Goal: Task Accomplishment & Management: Complete application form

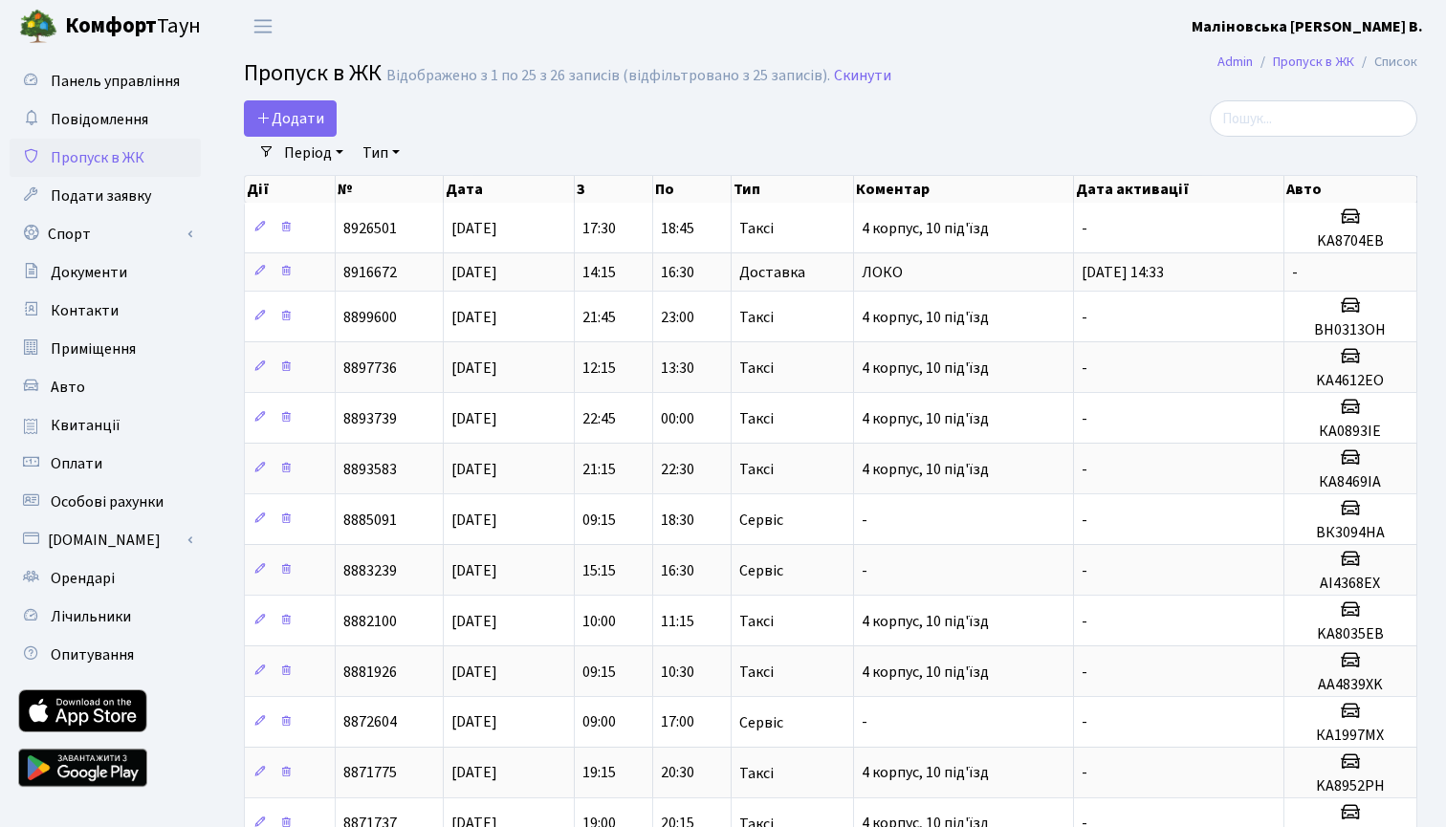
select select "25"
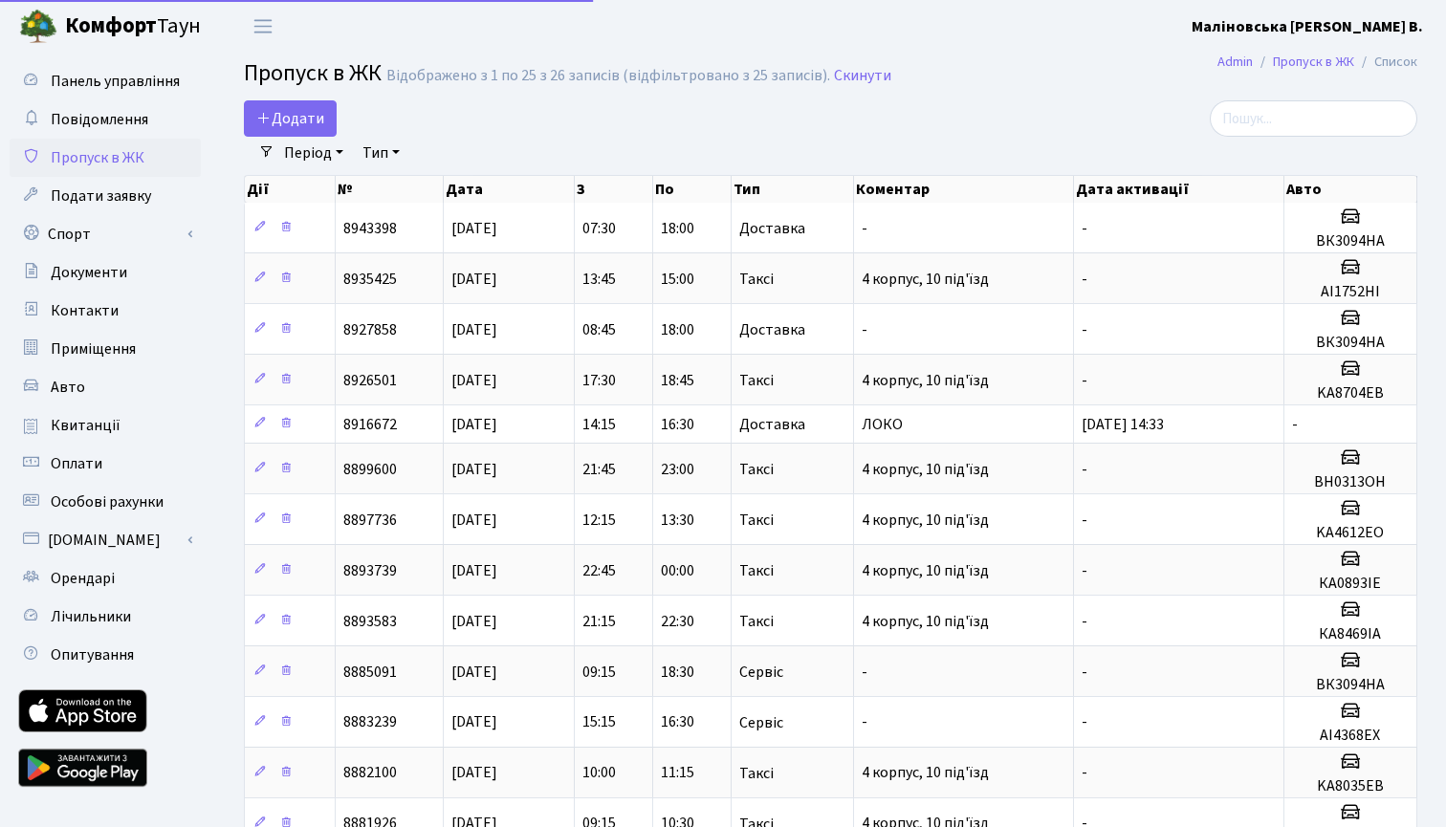
select select "25"
click at [310, 120] on span "Додати" at bounding box center [290, 118] width 68 height 21
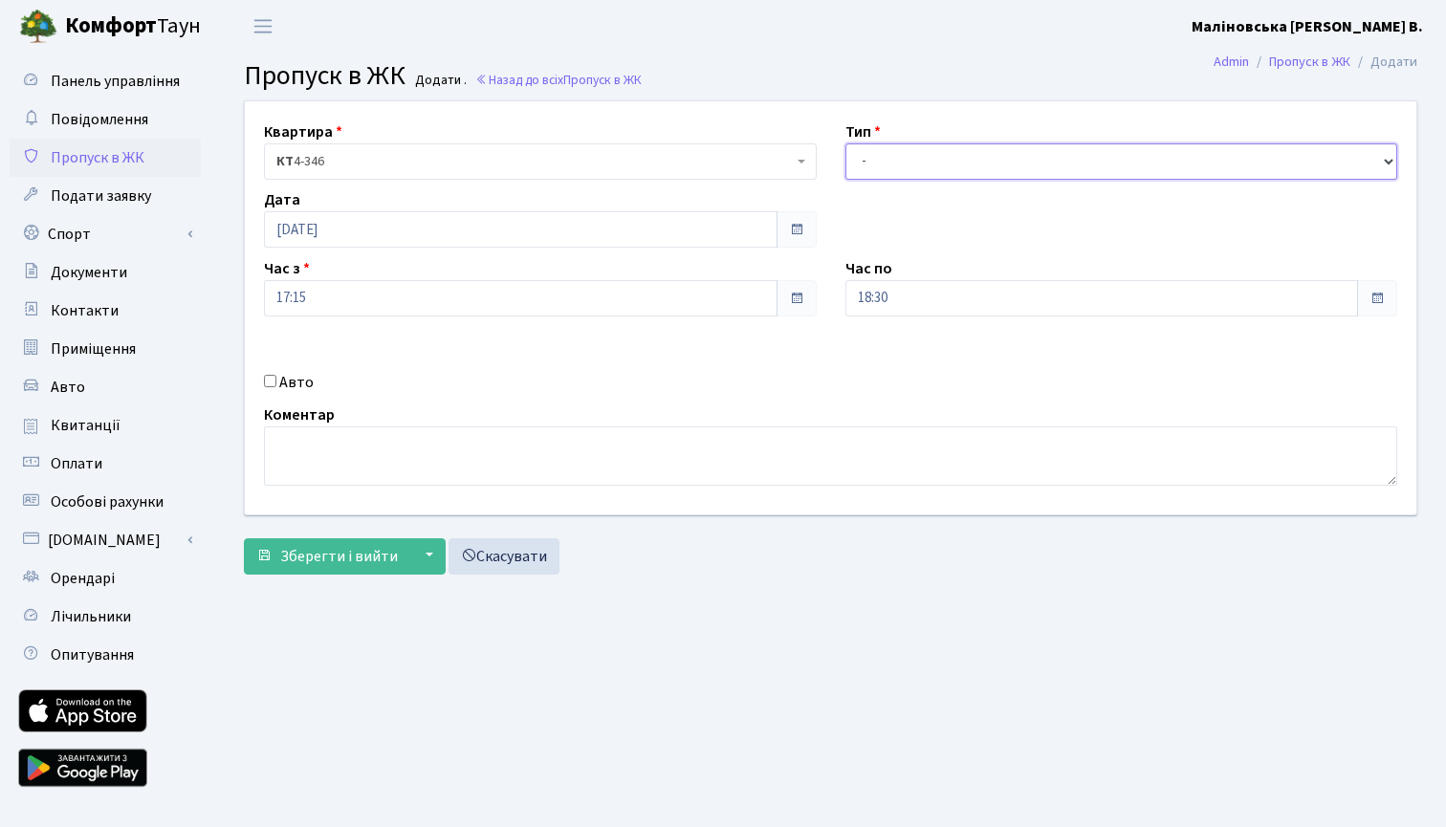
select select "3"
click at [937, 300] on input "18:30" at bounding box center [1101, 298] width 513 height 36
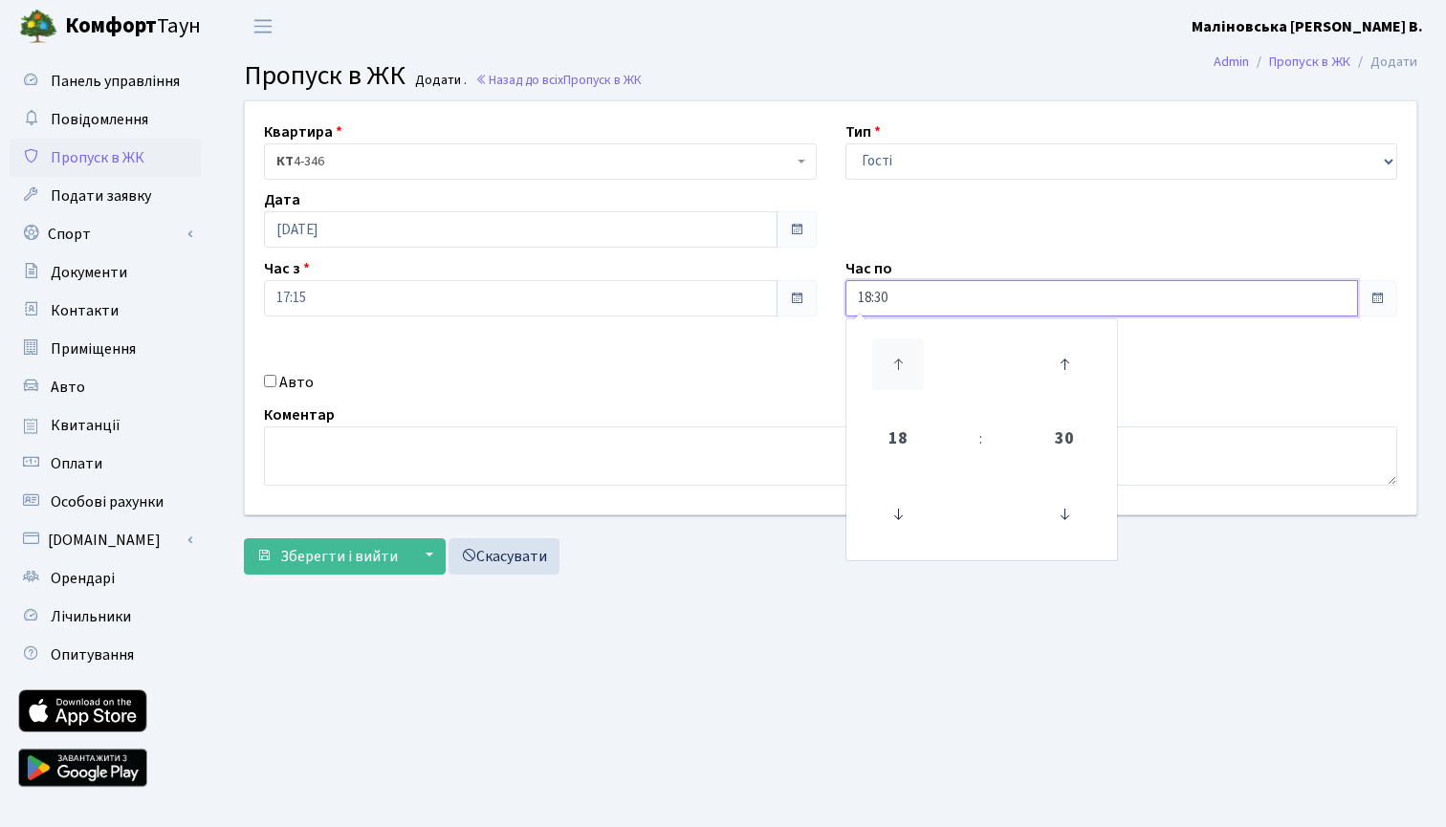
click at [895, 360] on icon at bounding box center [898, 364] width 52 height 52
type input "19:30"
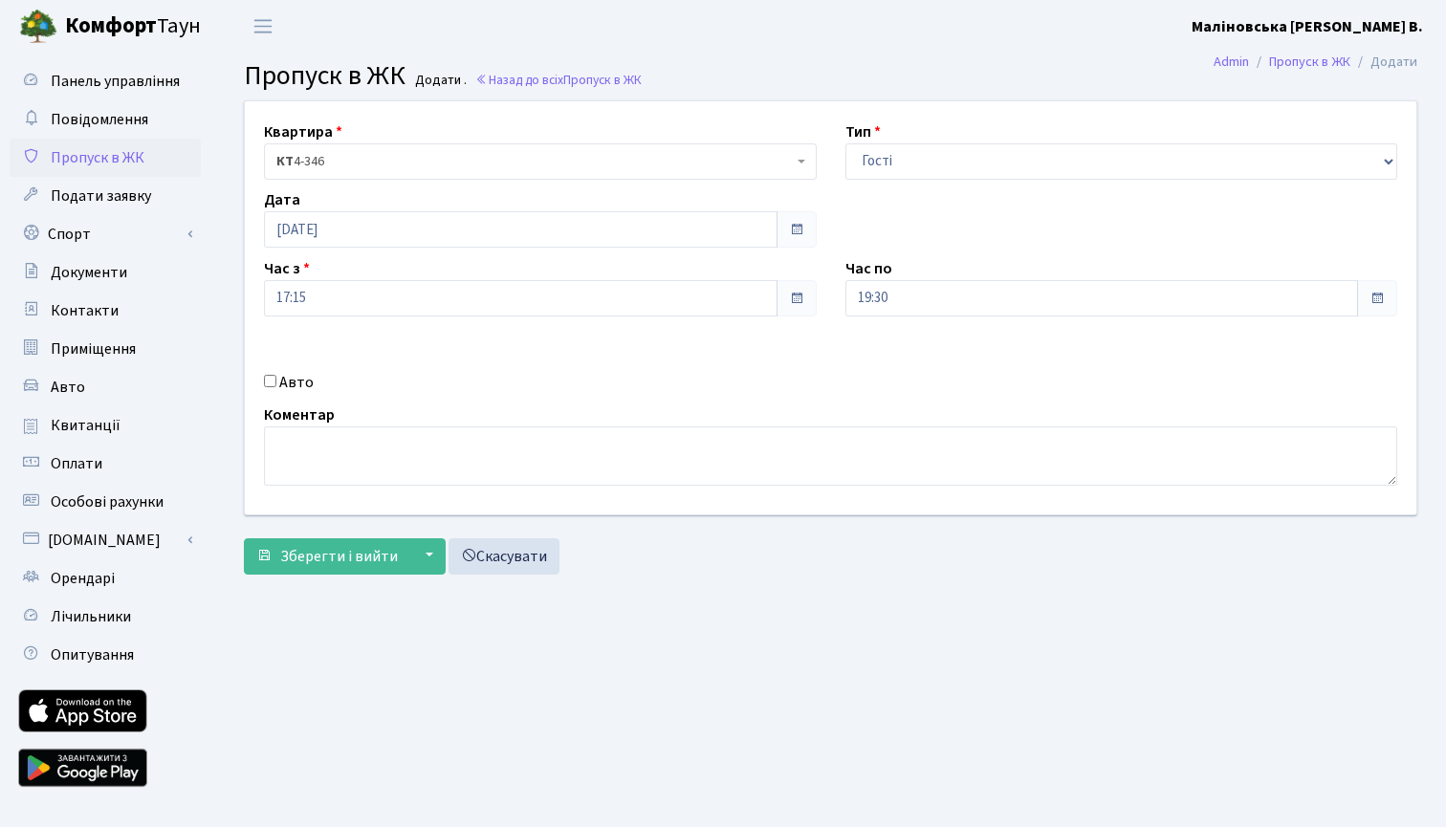
click at [301, 374] on label "Авто" at bounding box center [296, 382] width 34 height 23
click at [276, 375] on input "Авто" at bounding box center [270, 381] width 12 height 12
checkbox input "true"
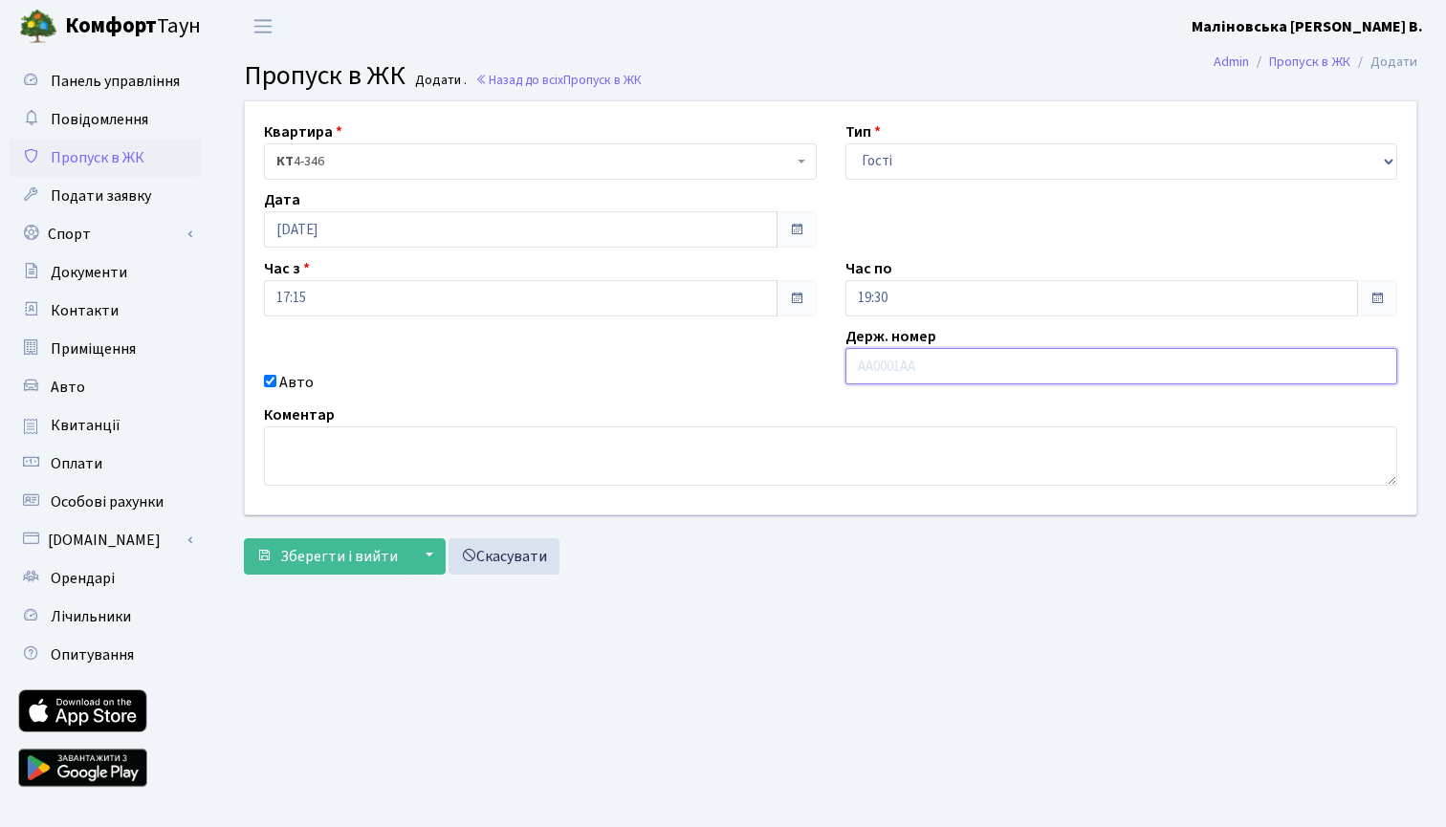
type input "R"
click at [886, 357] on input "КА" at bounding box center [1121, 366] width 553 height 36
type input "КА2427МХ"
click at [353, 553] on span "Зберегти і вийти" at bounding box center [339, 556] width 118 height 21
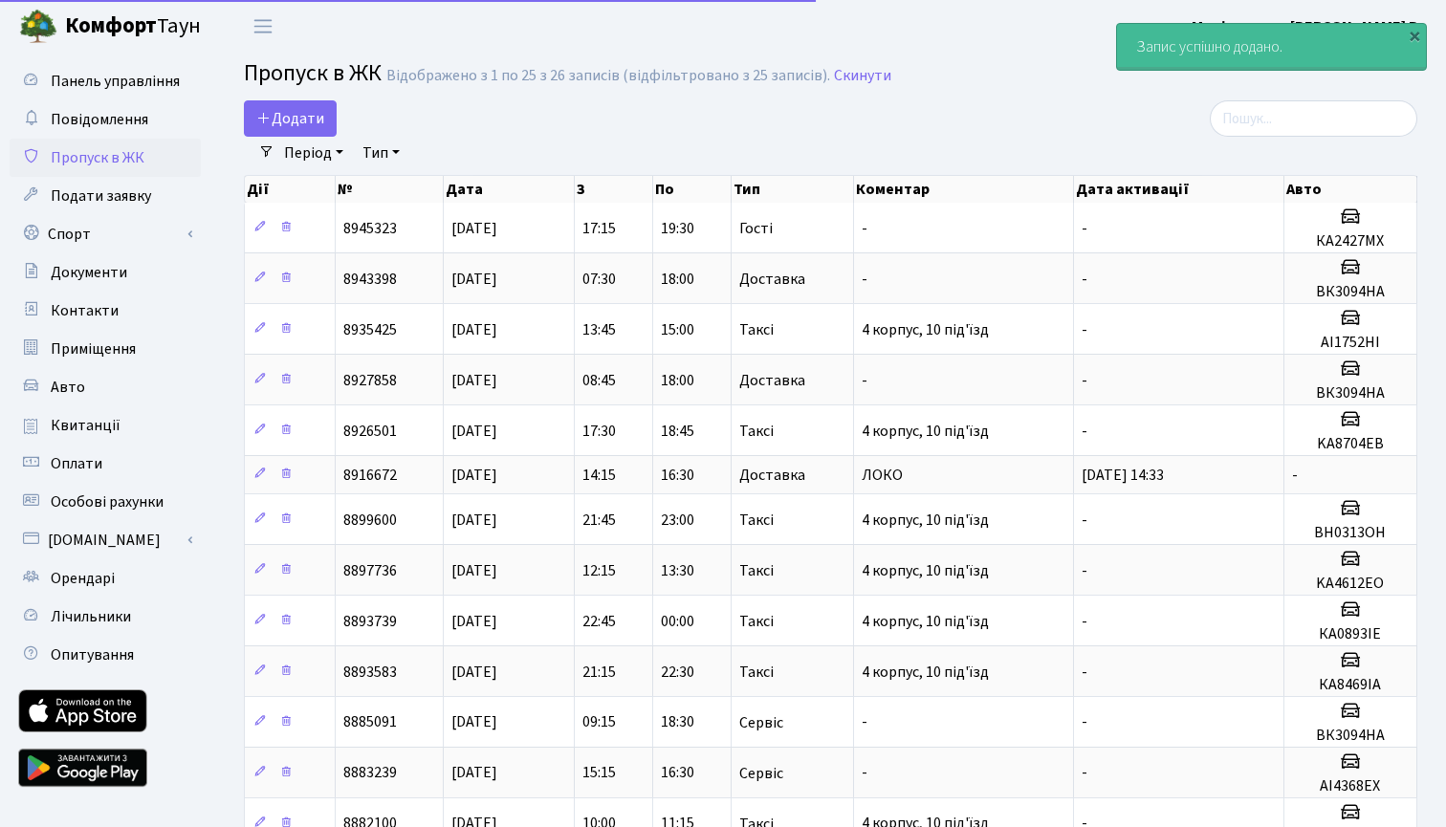
select select "25"
